Goal: Task Accomplishment & Management: Complete application form

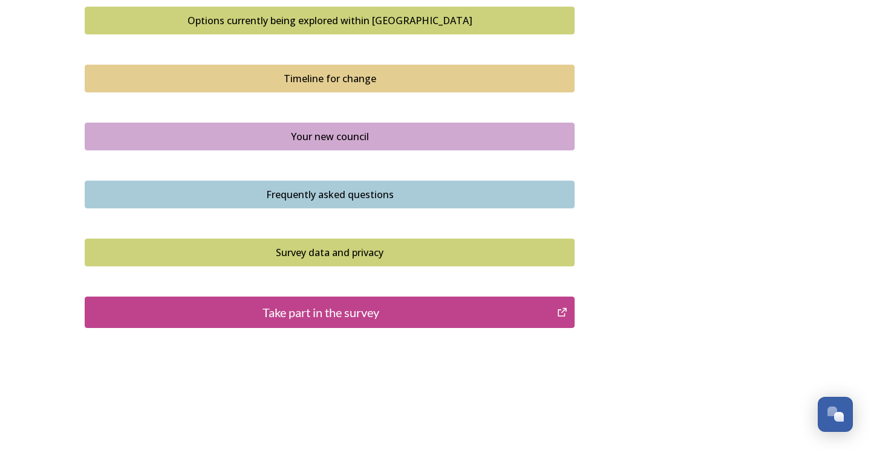
scroll to position [839, 0]
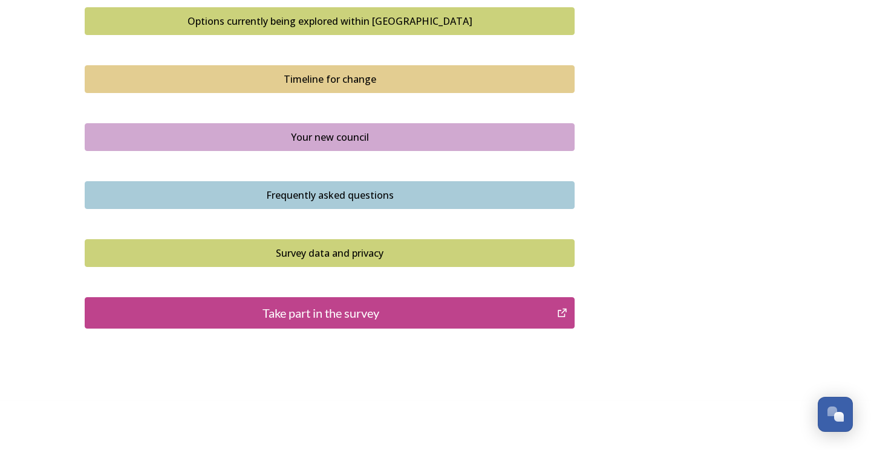
click at [303, 308] on div "Take part in the survey" at bounding box center [320, 313] width 459 height 18
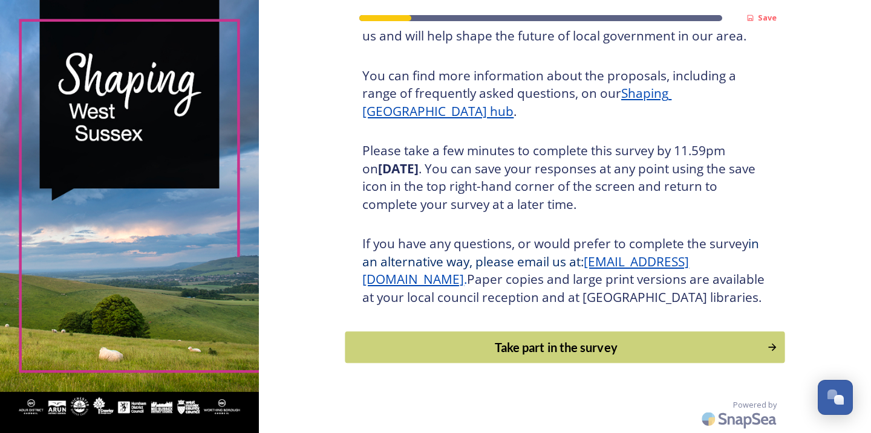
scroll to position [140, 0]
click at [567, 352] on div "Take part in the survey" at bounding box center [556, 348] width 409 height 18
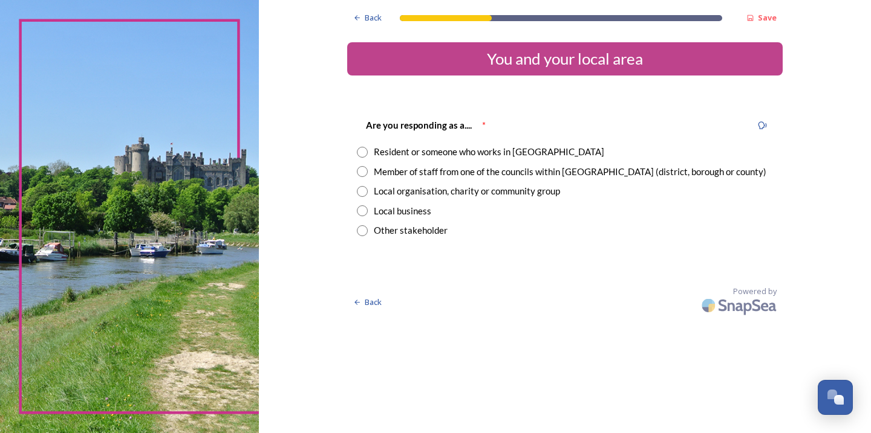
click at [368, 150] on input "radio" at bounding box center [362, 152] width 11 height 11
radio input "true"
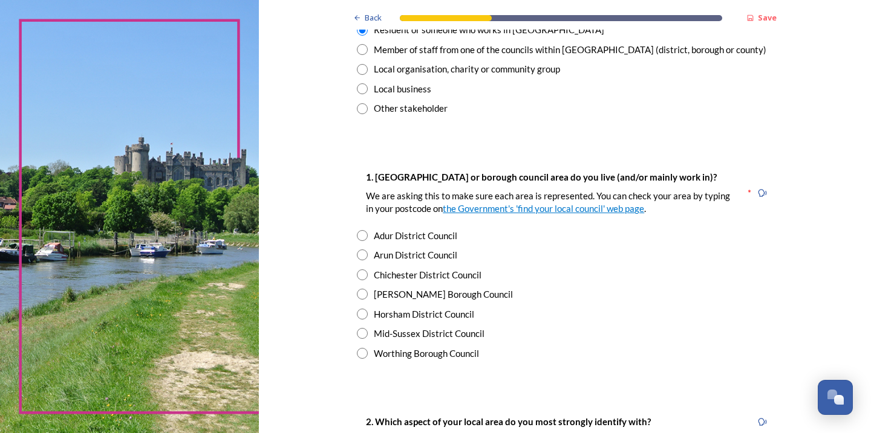
scroll to position [141, 0]
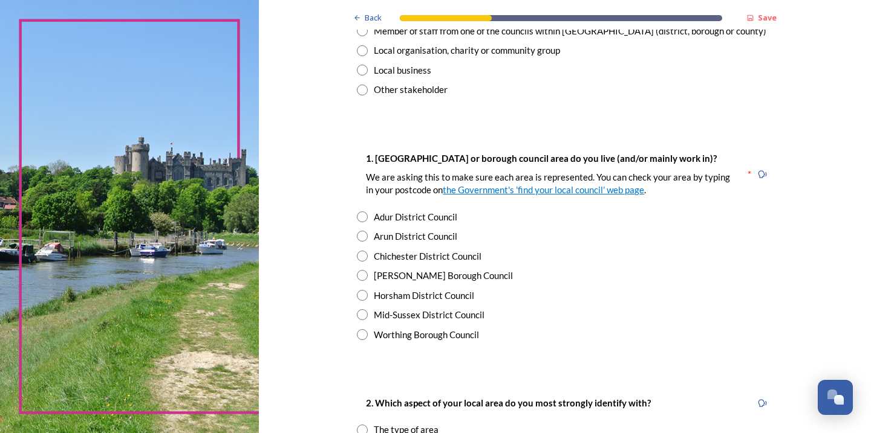
click at [368, 292] on input "radio" at bounding box center [362, 295] width 11 height 11
radio input "true"
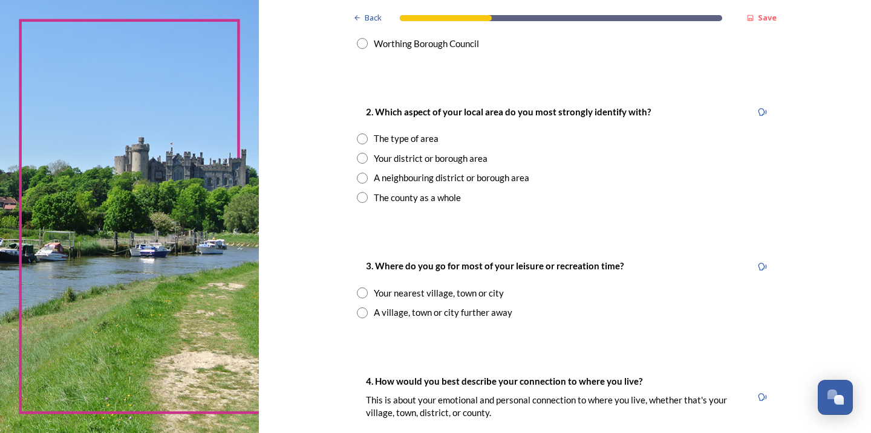
scroll to position [433, 0]
click at [368, 132] on input "radio" at bounding box center [362, 137] width 11 height 11
radio input "true"
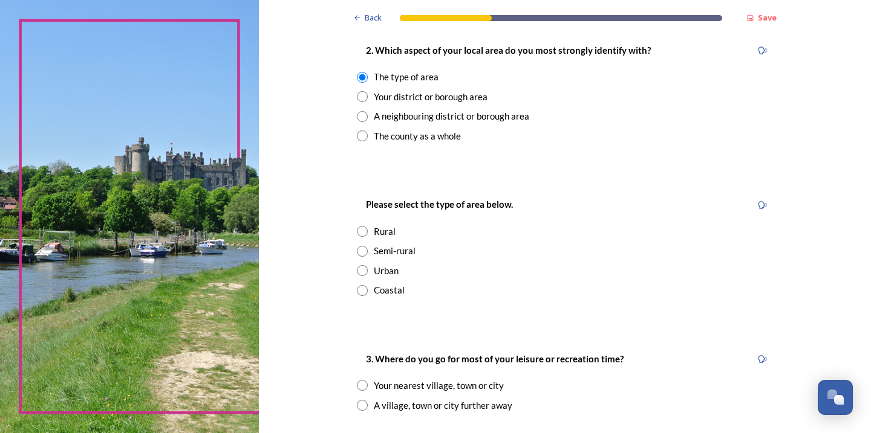
scroll to position [495, 0]
click at [368, 227] on input "radio" at bounding box center [362, 230] width 11 height 11
radio input "true"
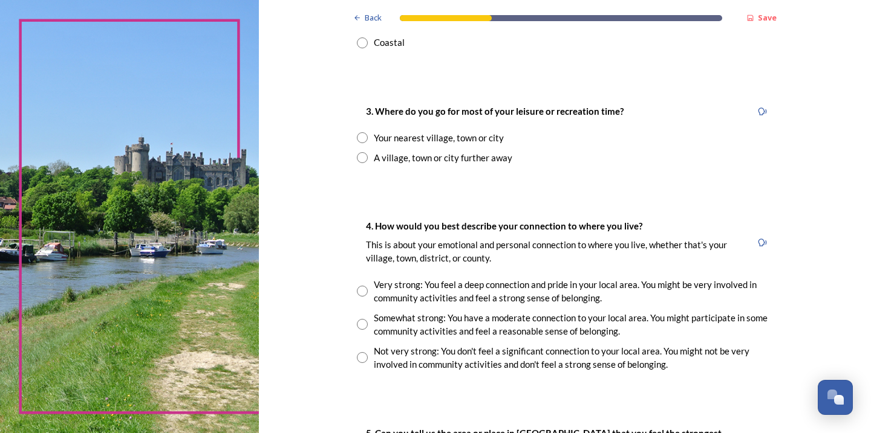
scroll to position [742, 0]
click at [368, 152] on input "radio" at bounding box center [362, 157] width 11 height 11
radio input "true"
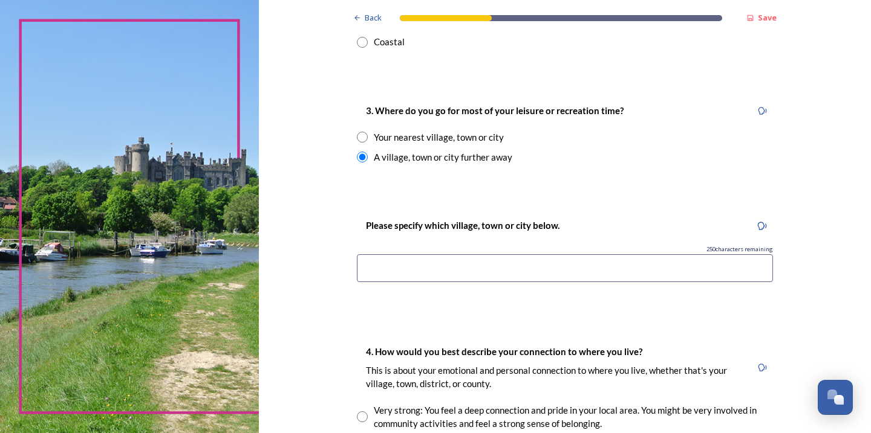
click at [456, 259] on input at bounding box center [565, 269] width 416 height 28
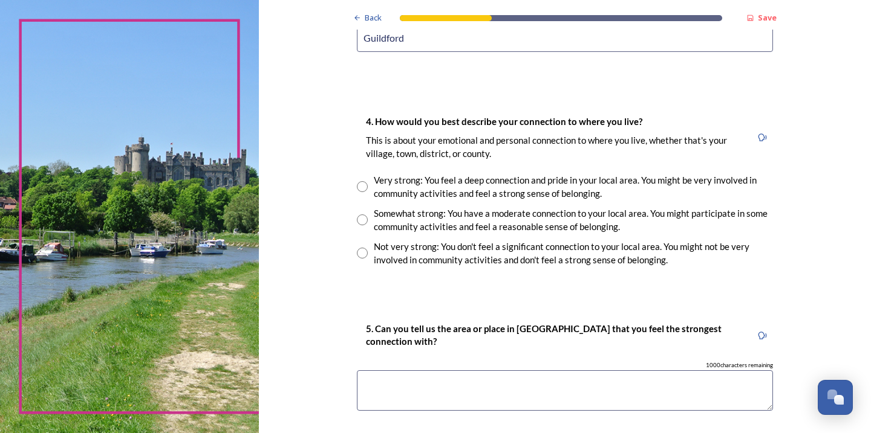
scroll to position [980, 0]
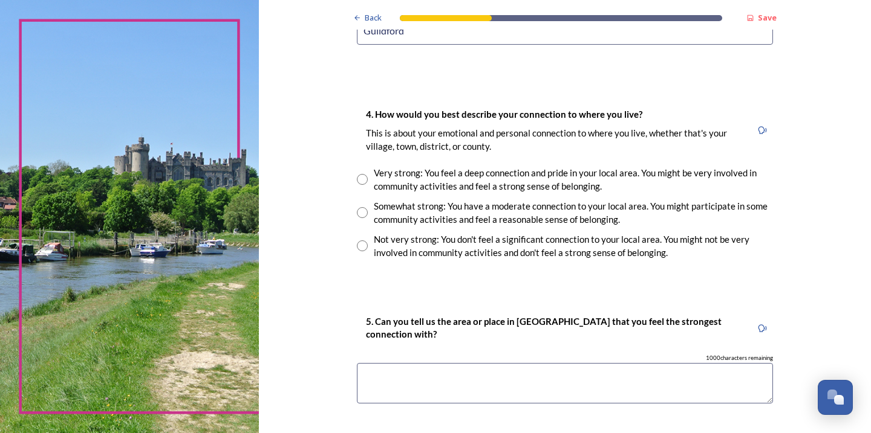
type input "Guildford"
click at [368, 207] on input "radio" at bounding box center [362, 212] width 11 height 11
radio input "true"
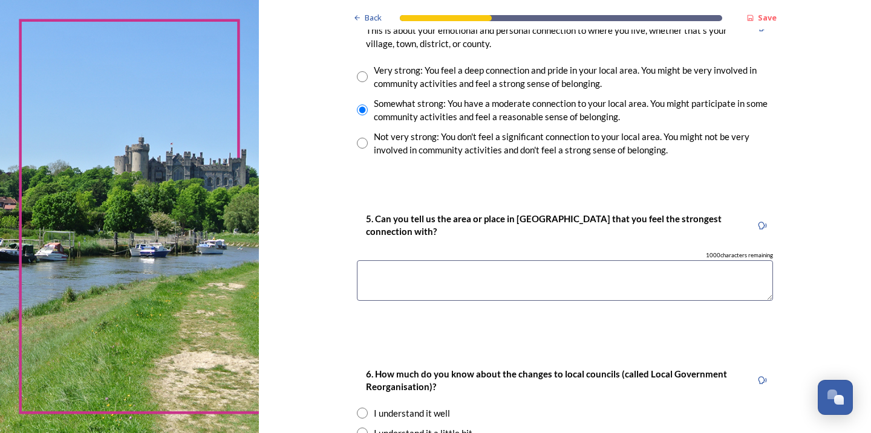
scroll to position [1094, 0]
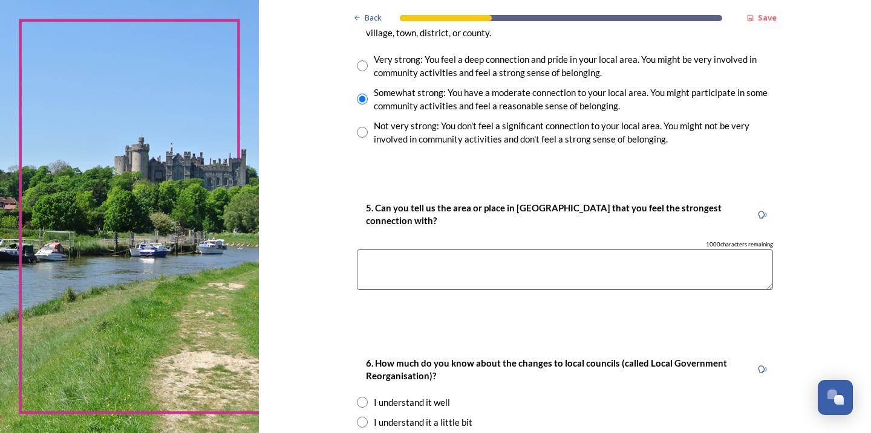
click at [435, 257] on textarea at bounding box center [565, 270] width 416 height 41
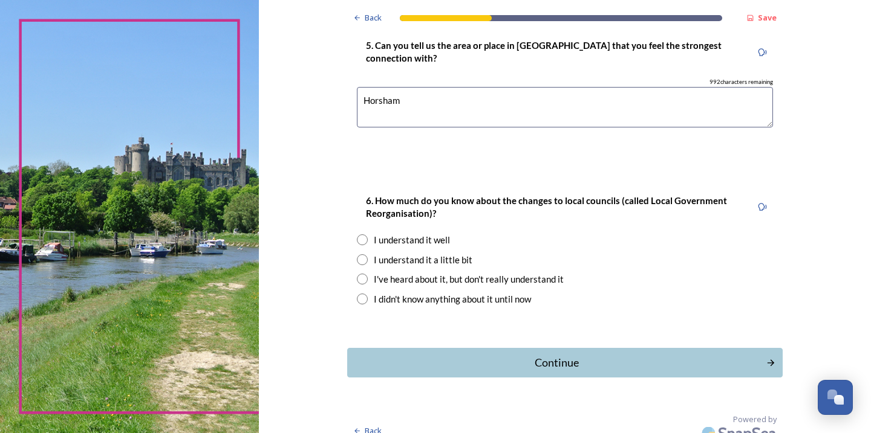
scroll to position [1256, 0]
type textarea "Horsham"
click at [368, 235] on input "radio" at bounding box center [362, 240] width 11 height 11
radio input "true"
click at [559, 357] on div "Continue" at bounding box center [556, 363] width 409 height 16
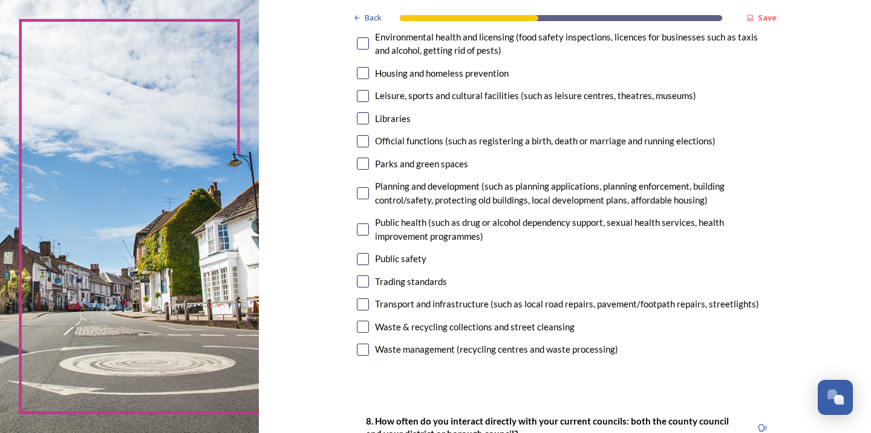
scroll to position [317, 0]
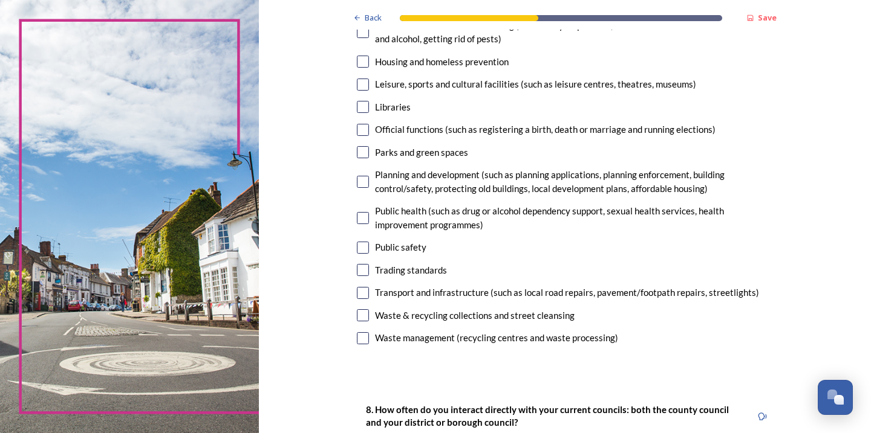
click at [369, 287] on input "checkbox" at bounding box center [363, 293] width 12 height 12
checkbox input "true"
click at [369, 333] on input "checkbox" at bounding box center [363, 339] width 12 height 12
checkbox input "true"
click at [369, 310] on input "checkbox" at bounding box center [363, 316] width 12 height 12
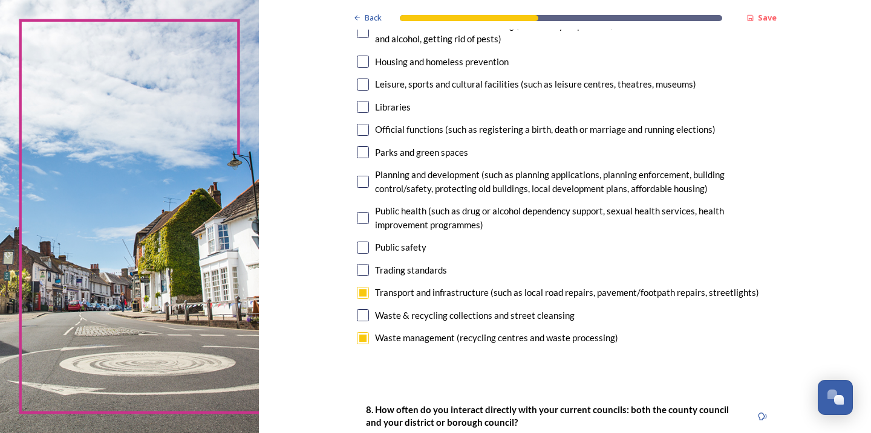
checkbox input "true"
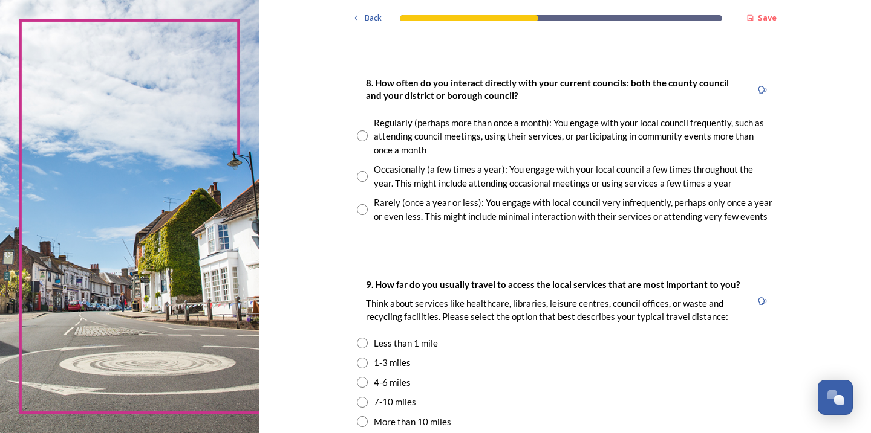
scroll to position [643, 0]
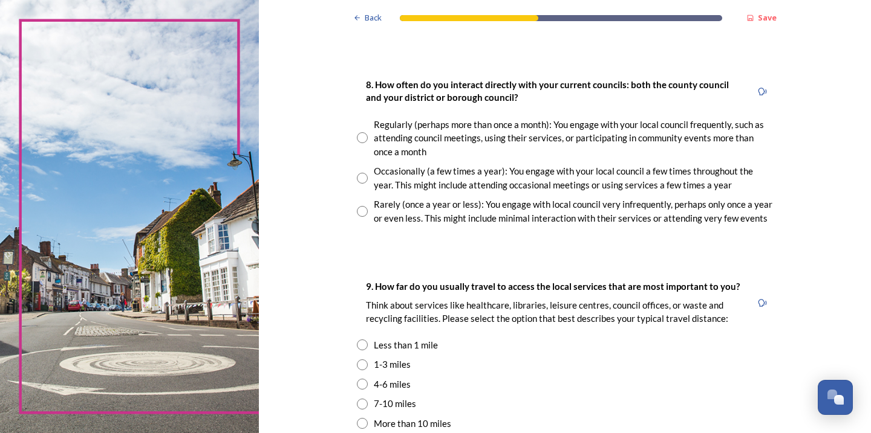
click at [389, 204] on div "Rarely (once a year or less): You engage with local council very infrequently, …" at bounding box center [565, 211] width 416 height 27
radio input "true"
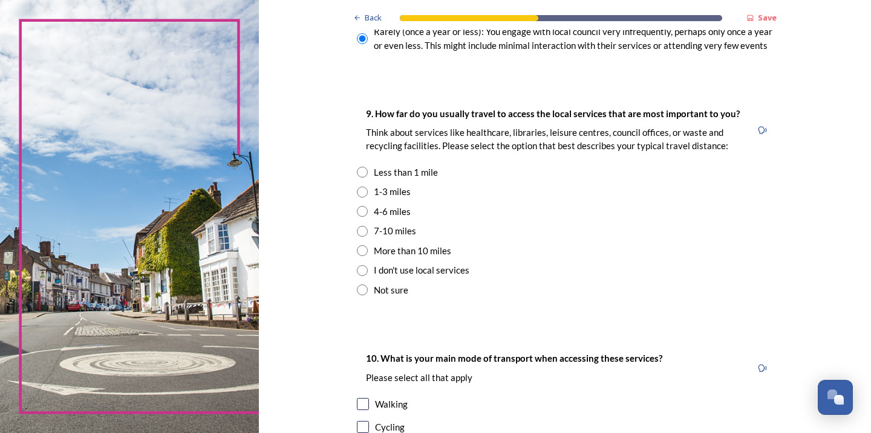
scroll to position [825, 0]
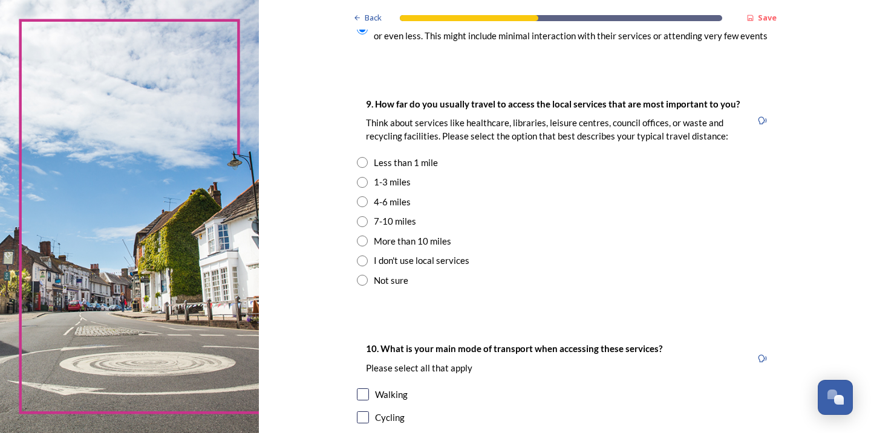
click at [368, 216] on input "radio" at bounding box center [362, 221] width 11 height 11
radio input "true"
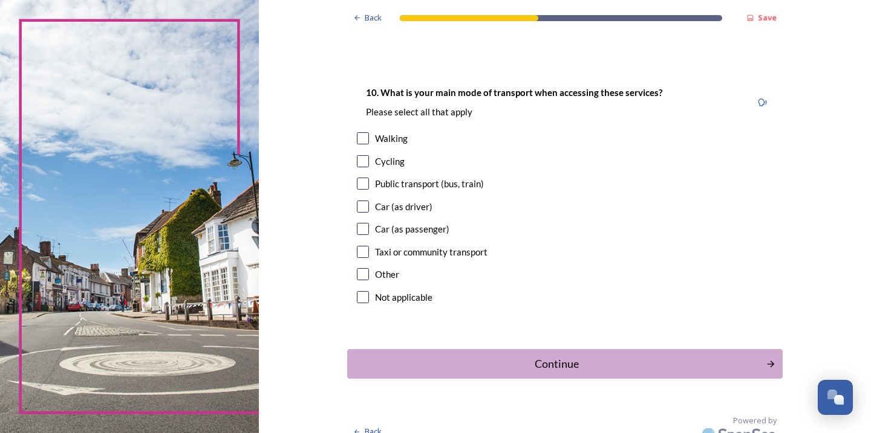
scroll to position [1081, 0]
click at [369, 201] on input "checkbox" at bounding box center [363, 207] width 12 height 12
checkbox input "true"
click at [559, 361] on button "Continue" at bounding box center [565, 365] width 440 height 30
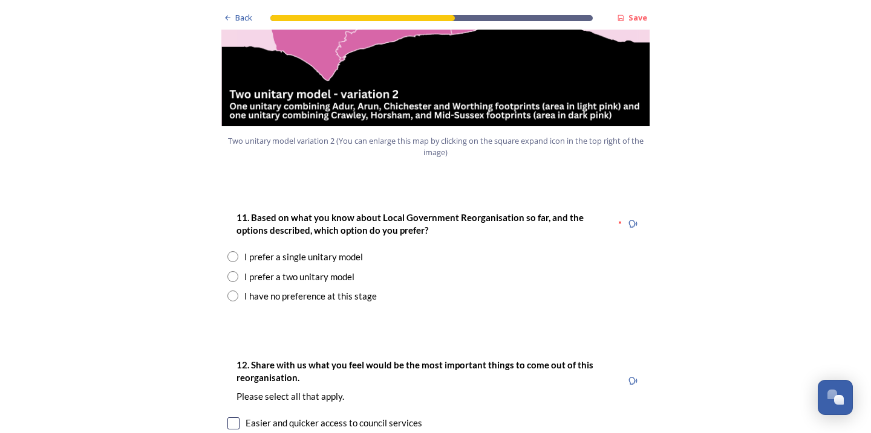
scroll to position [1482, 0]
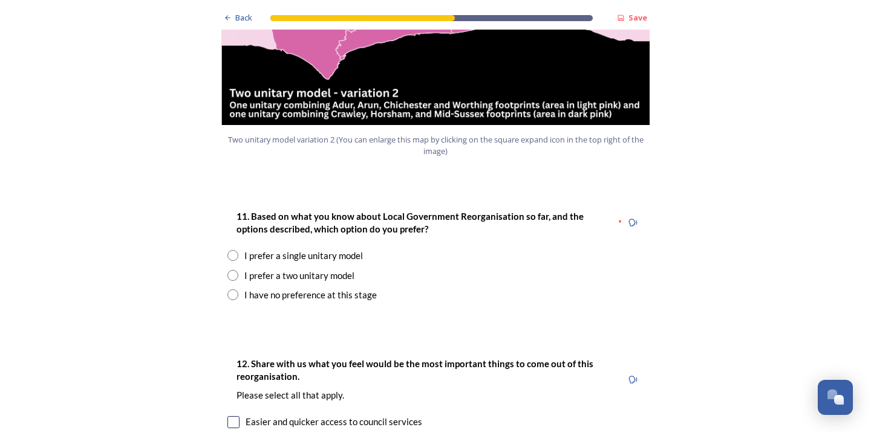
click at [232, 250] on input "radio" at bounding box center [232, 255] width 11 height 11
radio input "true"
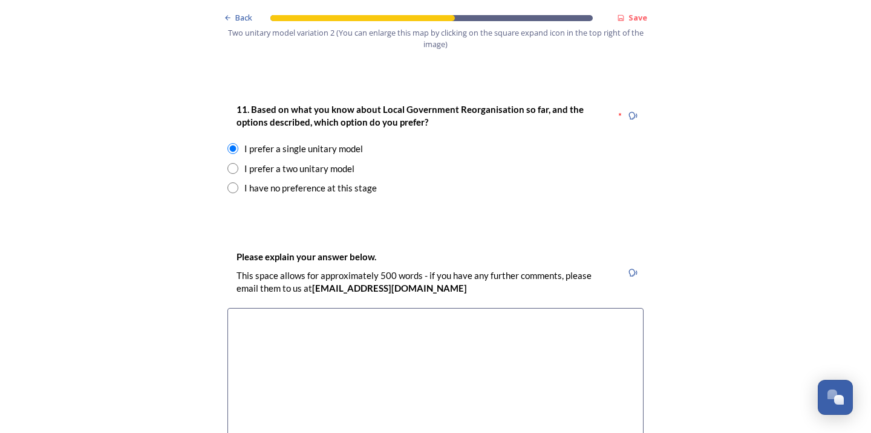
scroll to position [1596, 0]
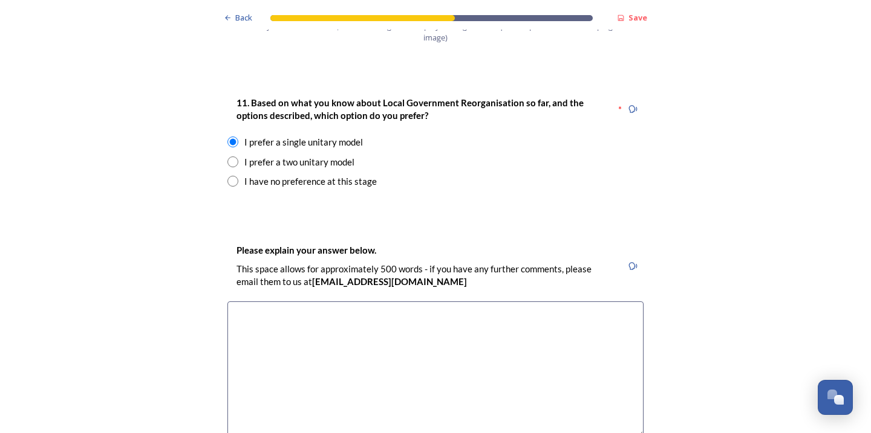
click at [253, 302] on textarea at bounding box center [435, 370] width 416 height 136
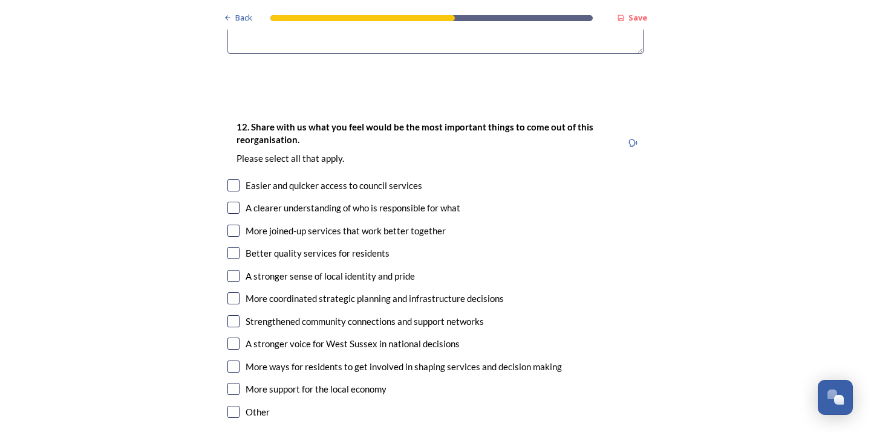
scroll to position [1982, 0]
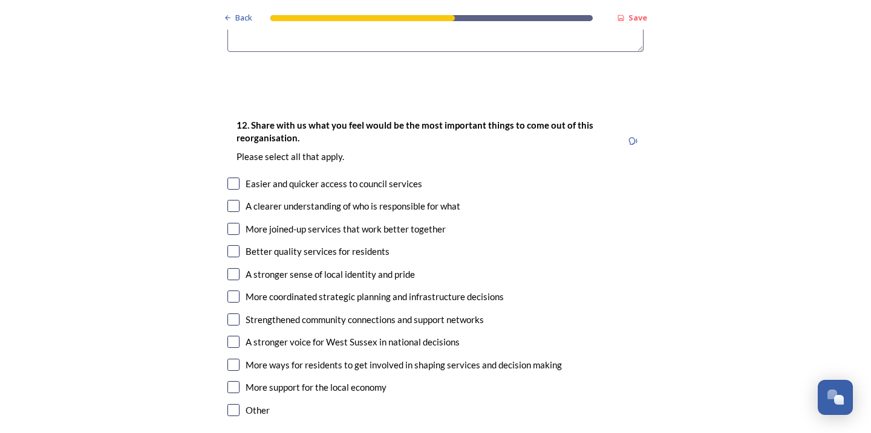
type textarea "Cut as much duplication as possible, especially salaries and pensions of centra…"
click at [237, 178] on input "checkbox" at bounding box center [233, 184] width 12 height 12
checkbox input "true"
click at [232, 200] on input "checkbox" at bounding box center [233, 206] width 12 height 12
checkbox input "true"
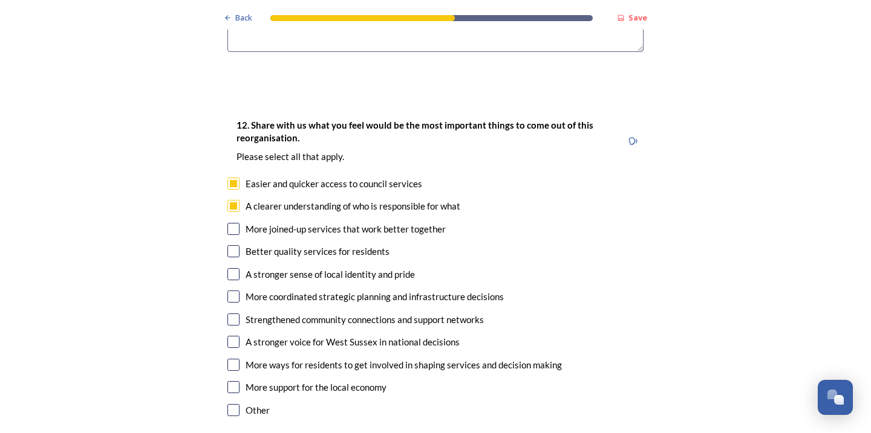
click at [229, 223] on input "checkbox" at bounding box center [233, 229] width 12 height 12
checkbox input "true"
click at [232, 245] on input "checkbox" at bounding box center [233, 251] width 12 height 12
checkbox input "true"
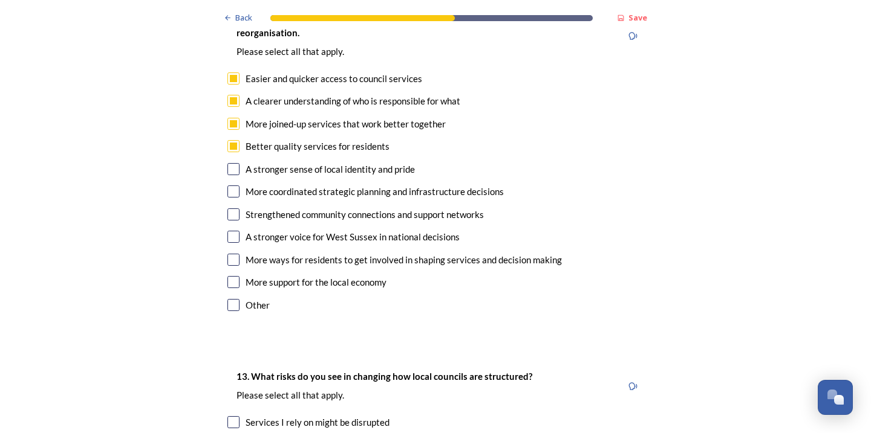
scroll to position [2089, 0]
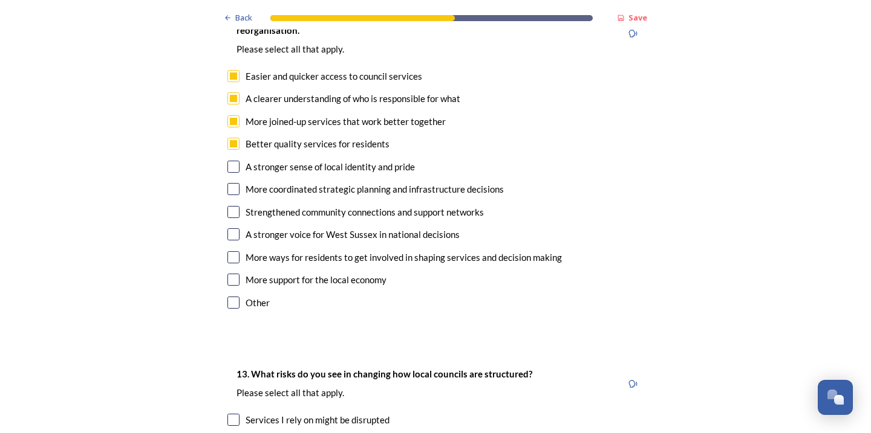
click at [235, 183] on input "checkbox" at bounding box center [233, 189] width 12 height 12
checkbox input "true"
click at [233, 206] on input "checkbox" at bounding box center [233, 212] width 12 height 12
checkbox input "true"
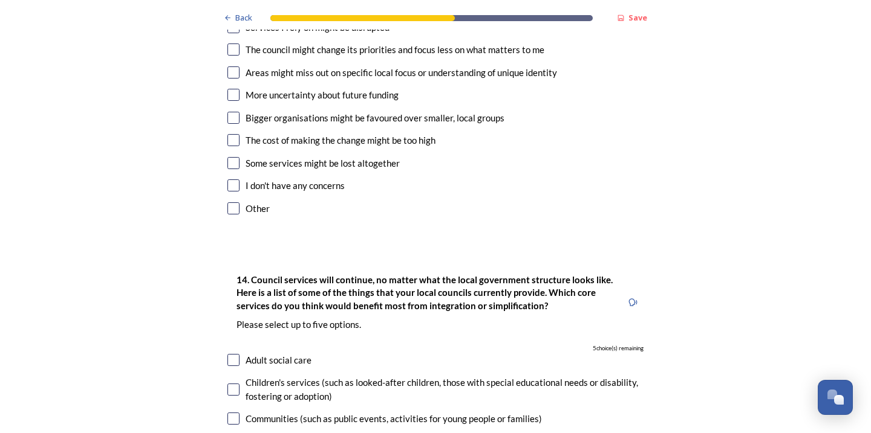
scroll to position [2483, 0]
click at [236, 179] on input "checkbox" at bounding box center [233, 185] width 12 height 12
checkbox input "true"
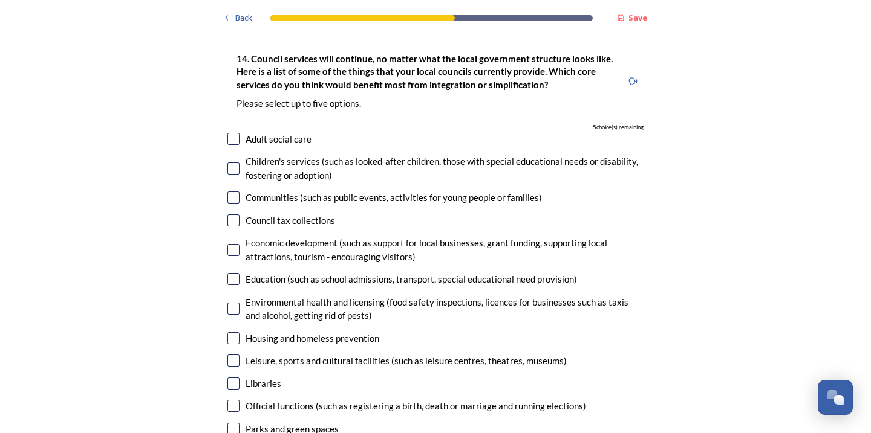
scroll to position [2707, 0]
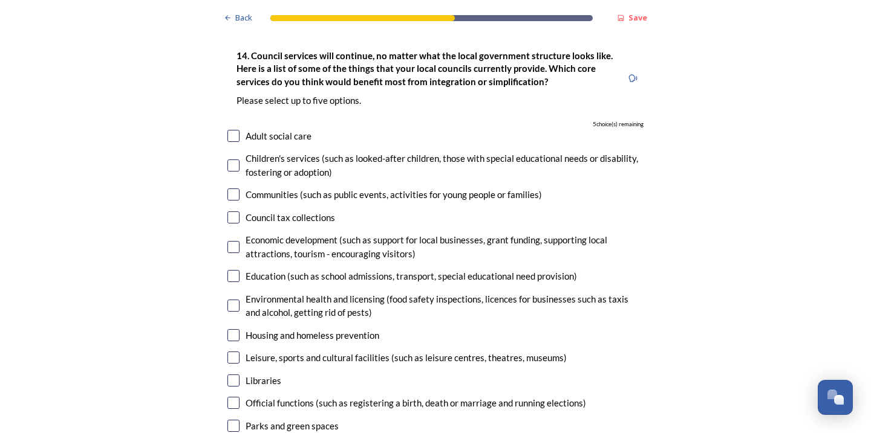
click at [229, 212] on input "checkbox" at bounding box center [233, 218] width 12 height 12
checkbox input "true"
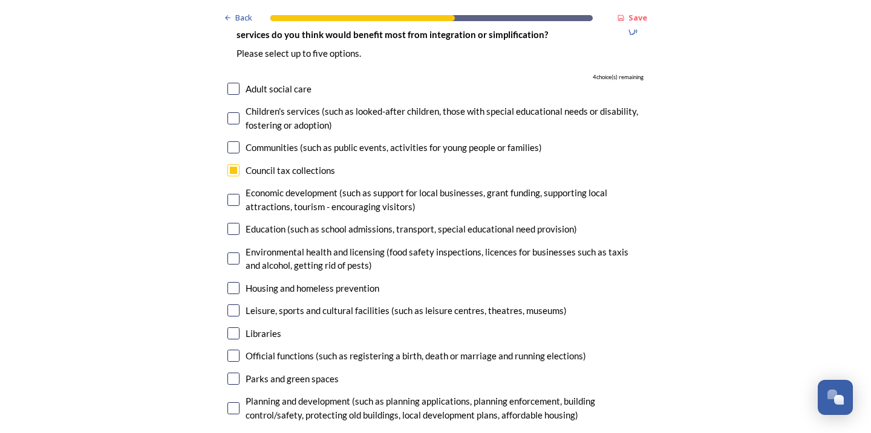
scroll to position [2763, 0]
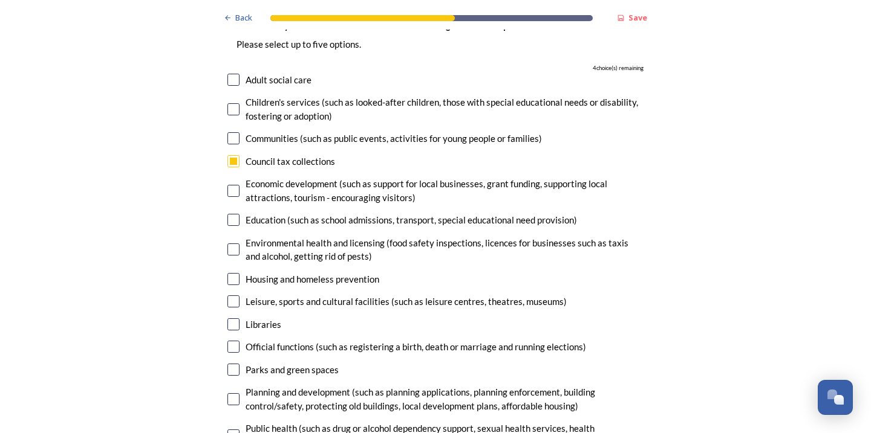
click at [230, 132] on input "checkbox" at bounding box center [233, 138] width 12 height 12
checkbox input "true"
click at [237, 185] on input "checkbox" at bounding box center [233, 191] width 12 height 12
checkbox input "true"
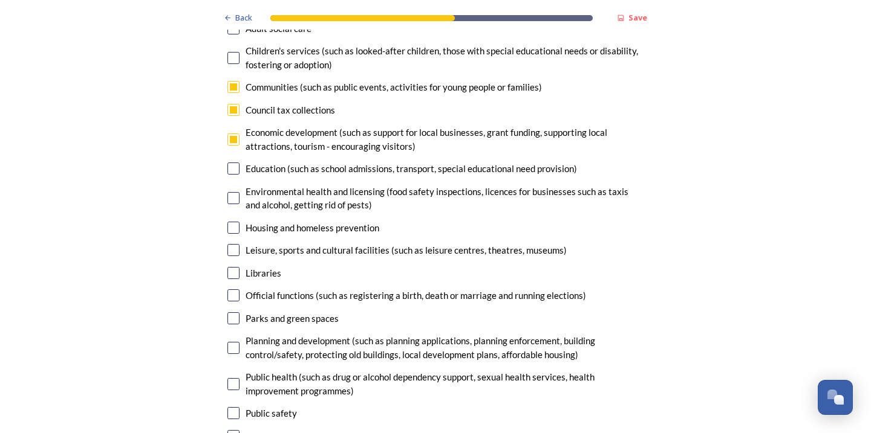
scroll to position [2815, 0]
click at [230, 191] on input "checkbox" at bounding box center [233, 197] width 12 height 12
checkbox input "true"
click at [230, 221] on input "checkbox" at bounding box center [233, 227] width 12 height 12
checkbox input "true"
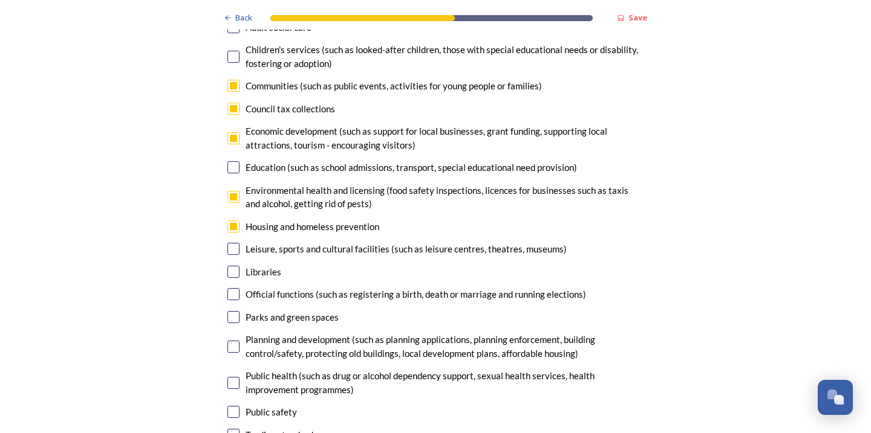
click at [231, 200] on div "14. Council services will continue, no matter what the local government structu…" at bounding box center [435, 226] width 435 height 598
click at [232, 243] on input "checkbox" at bounding box center [233, 249] width 12 height 12
checkbox input "false"
click at [239, 242] on div "Leisure, sports and cultural facilities (such as leisure centres, theatres, mus…" at bounding box center [435, 249] width 416 height 14
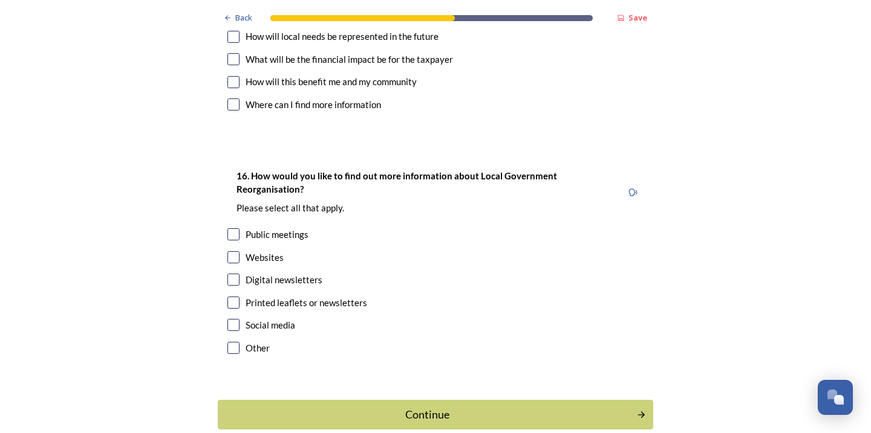
scroll to position [3535, 0]
click at [233, 252] on input "checkbox" at bounding box center [233, 258] width 12 height 12
checkbox input "true"
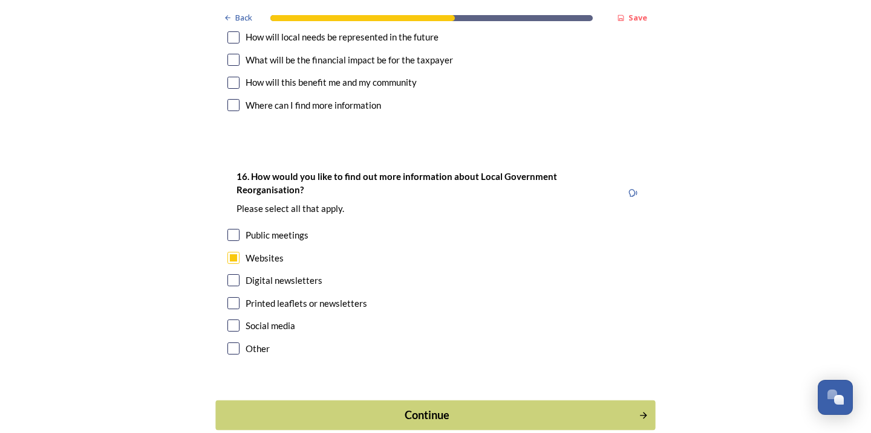
click at [418, 407] on div "Continue" at bounding box center [426, 415] width 409 height 16
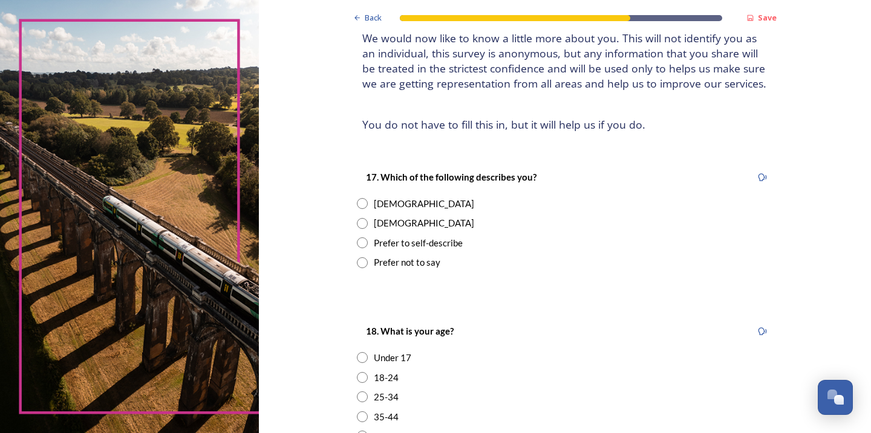
scroll to position [114, 0]
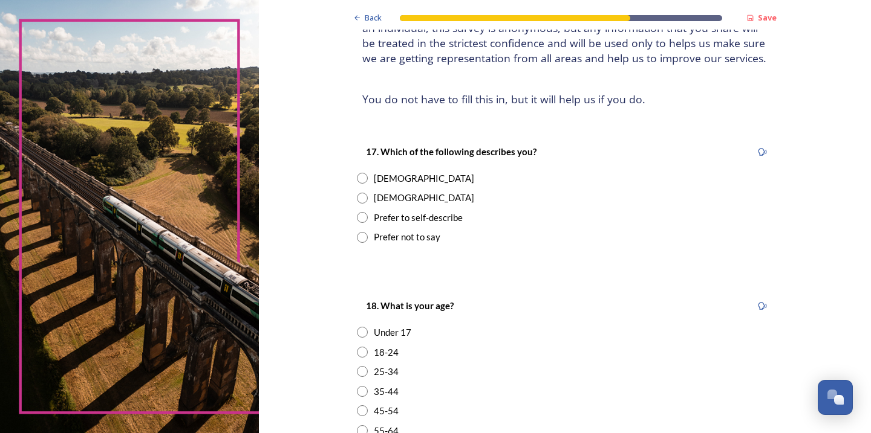
click at [368, 197] on input "radio" at bounding box center [362, 198] width 11 height 11
radio input "true"
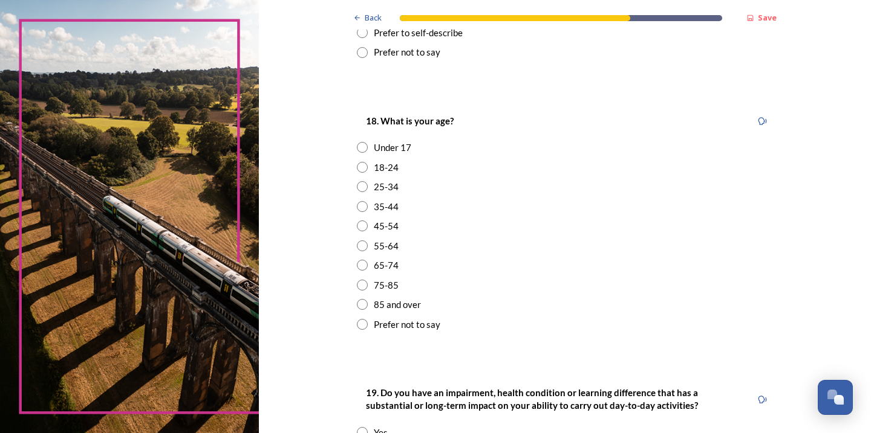
scroll to position [303, 0]
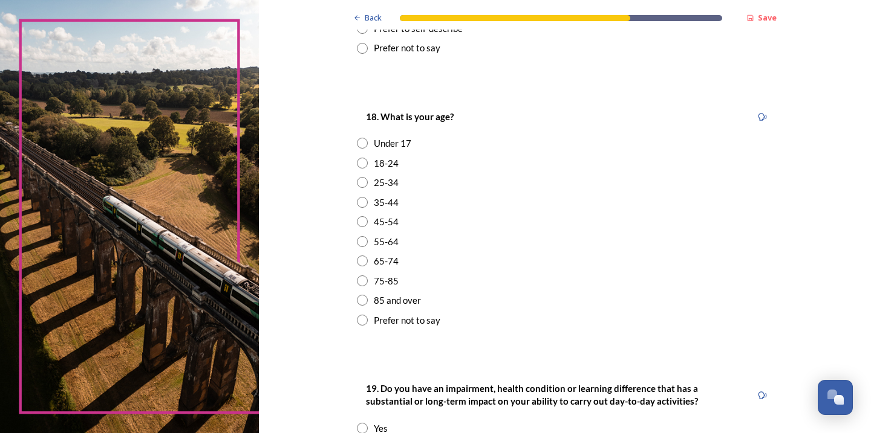
click at [368, 237] on input "radio" at bounding box center [362, 241] width 11 height 11
radio input "true"
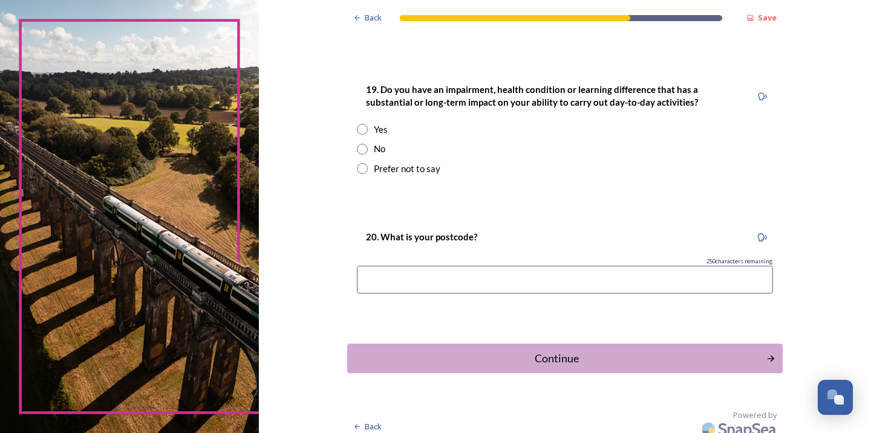
scroll to position [602, 0]
click at [368, 144] on input "radio" at bounding box center [362, 149] width 11 height 11
radio input "true"
click at [411, 271] on input at bounding box center [565, 281] width 416 height 28
type input "RH138BE"
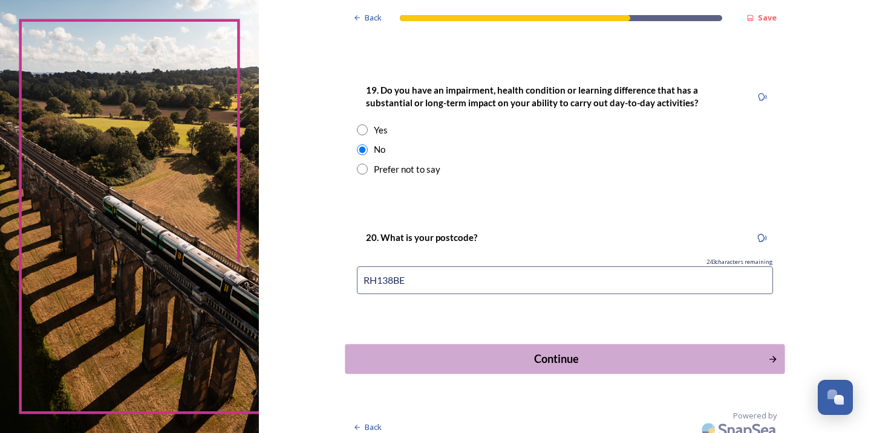
click at [555, 357] on div "Continue" at bounding box center [556, 359] width 409 height 16
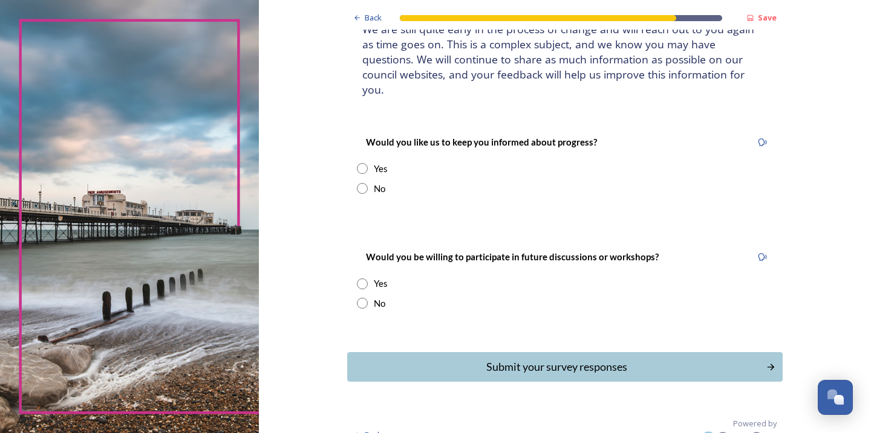
scroll to position [97, 0]
click at [368, 164] on input "radio" at bounding box center [362, 169] width 11 height 11
radio input "true"
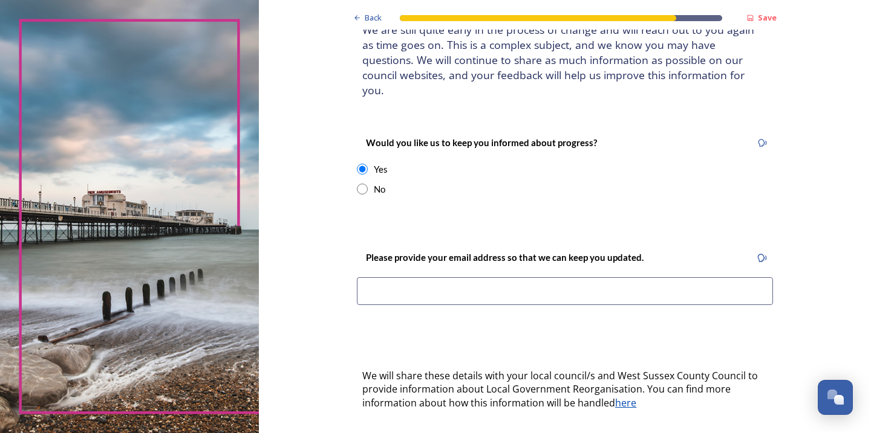
click at [426, 277] on input at bounding box center [565, 291] width 416 height 28
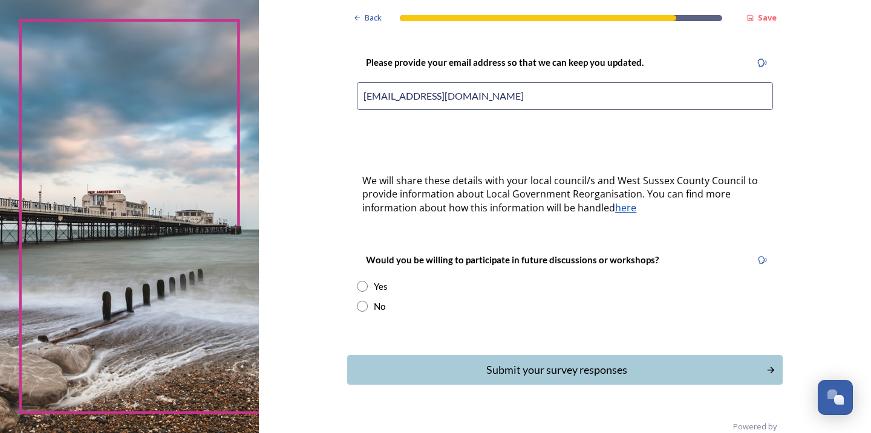
scroll to position [0, 0]
type input "shac202@yahoo.com"
click at [368, 281] on input "radio" at bounding box center [362, 286] width 11 height 11
radio input "true"
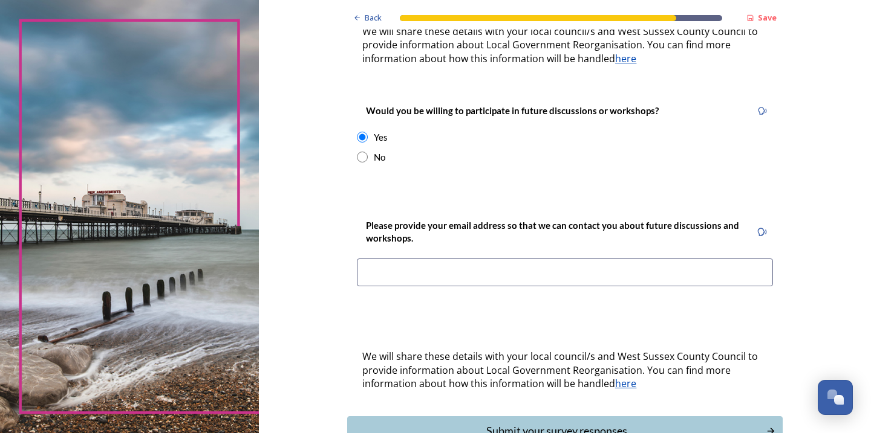
scroll to position [476, 0]
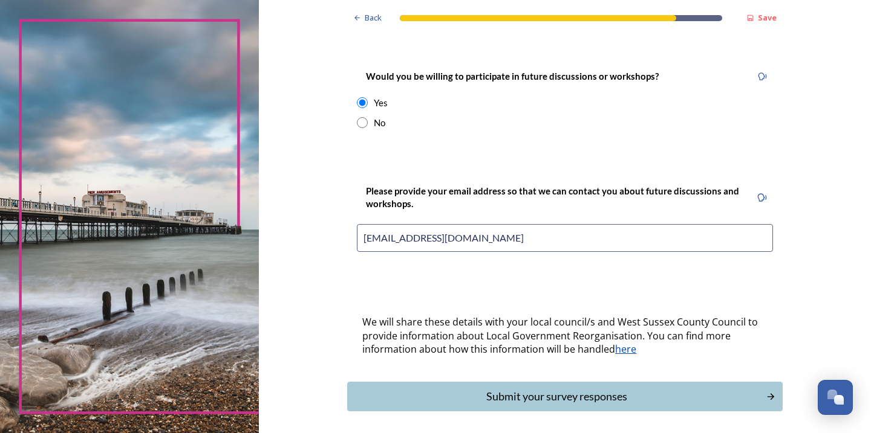
type input "shac202@yahoo.com"
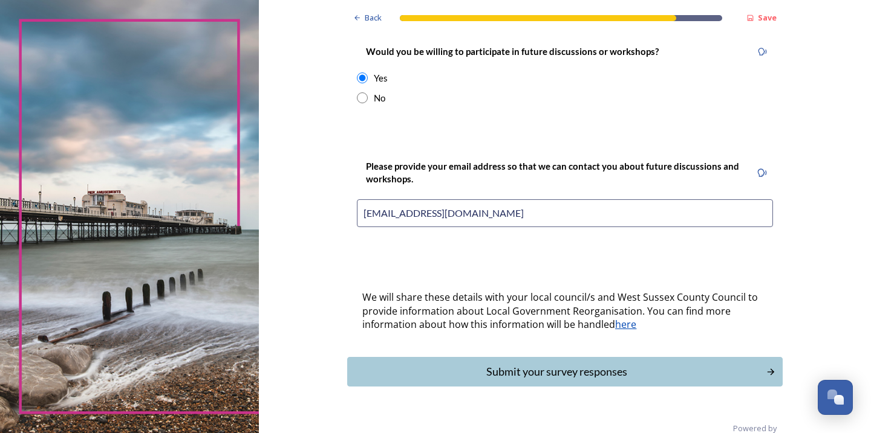
scroll to position [500, 0]
click at [571, 365] on div "Submit your survey responses" at bounding box center [556, 373] width 409 height 16
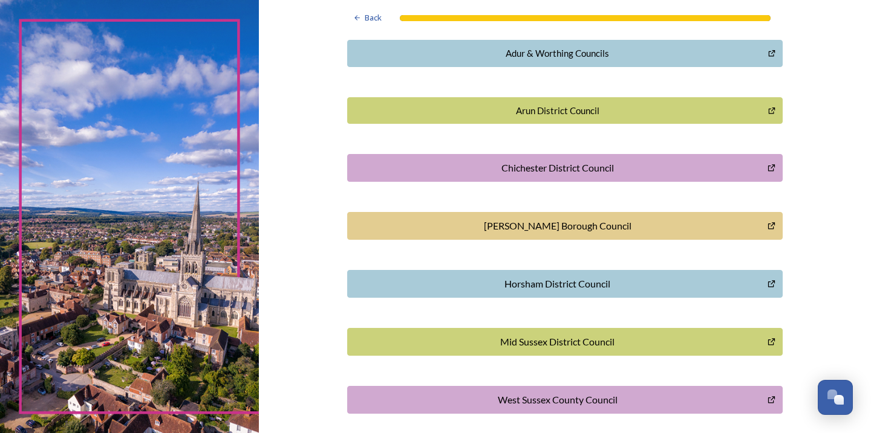
scroll to position [298, 0]
